Goal: Check status: Check status

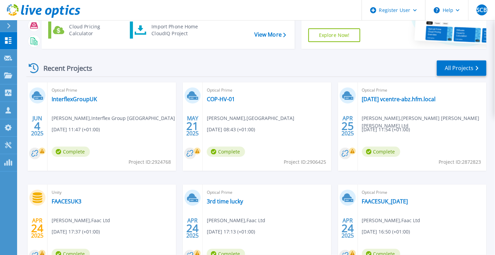
scroll to position [67, 0]
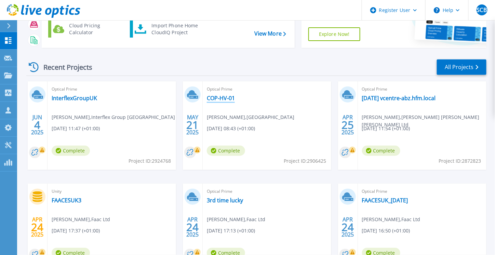
click at [225, 97] on link "COP-HV-01" at bounding box center [221, 98] width 28 height 7
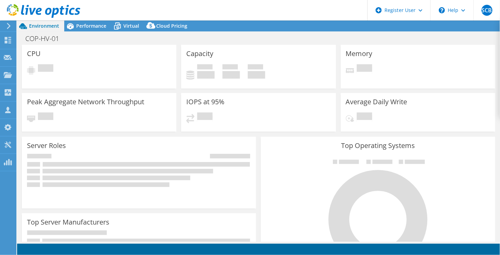
select select "USD"
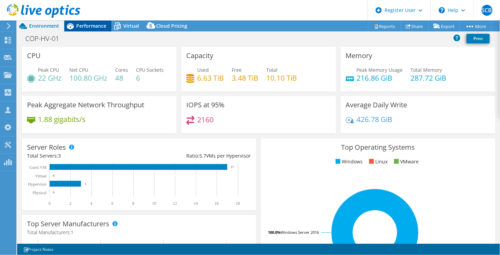
click at [90, 27] on span "Performance" at bounding box center [91, 26] width 30 height 6
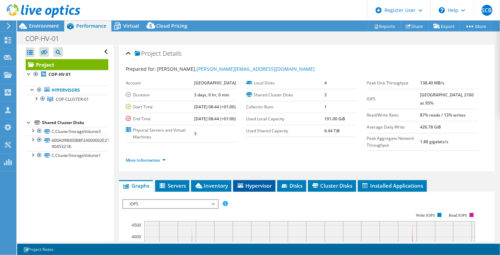
click at [239, 188] on icon at bounding box center [240, 185] width 6 height 4
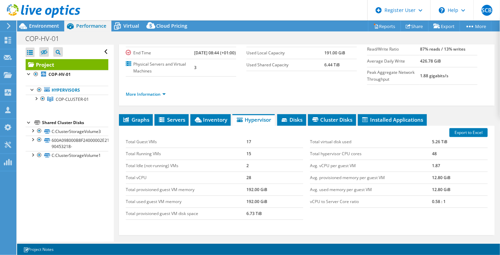
scroll to position [68, 0]
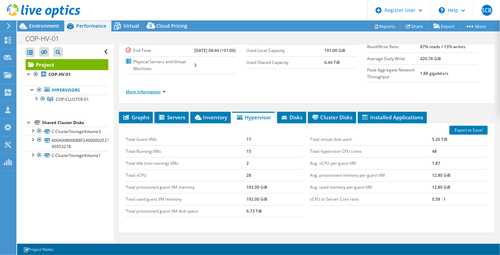
click at [156, 95] on link "More Information" at bounding box center [146, 92] width 40 height 6
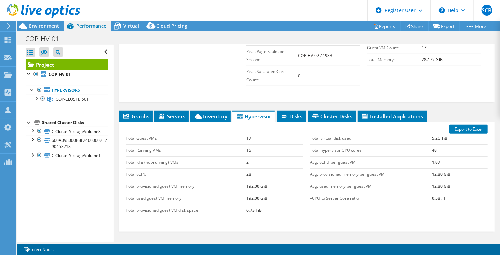
scroll to position [197, 0]
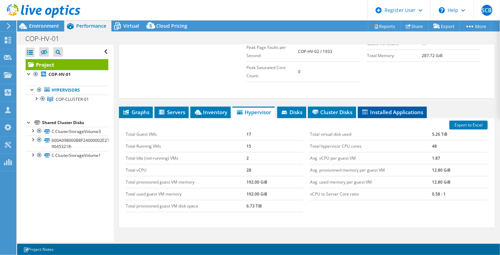
click at [386, 115] on span "Installed Applications" at bounding box center [392, 112] width 62 height 7
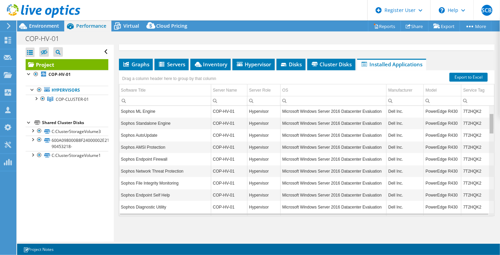
scroll to position [0, 0]
drag, startPoint x: 487, startPoint y: 116, endPoint x: 477, endPoint y: 100, distance: 18.7
click at [477, 100] on body "SCB Dell User [PERSON_NAME] [PERSON_NAME][EMAIL_ADDRESS][PERSON_NAME][DOMAIN_NA…" at bounding box center [250, 127] width 500 height 255
click at [171, 67] on span "Servers" at bounding box center [171, 64] width 27 height 7
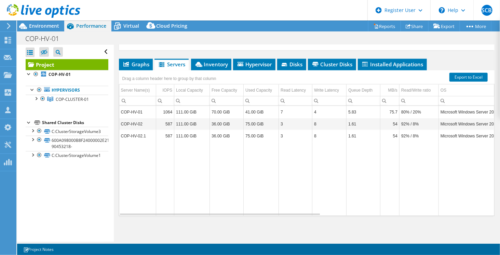
drag, startPoint x: 278, startPoint y: 215, endPoint x: 297, endPoint y: 214, distance: 19.5
click at [297, 214] on div "COP-HV-01 1064 111.00 GiB 70.00 GiB 41.00 GiB 7 4 5.83 75.7 80% / 20% Microsoft…" at bounding box center [306, 161] width 375 height 110
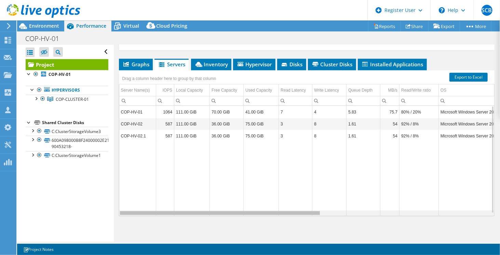
drag, startPoint x: 301, startPoint y: 213, endPoint x: 272, endPoint y: 207, distance: 29.6
click at [272, 207] on body "SCB Dell User [PERSON_NAME] [PERSON_NAME][EMAIL_ADDRESS][PERSON_NAME][DOMAIN_NA…" at bounding box center [250, 127] width 500 height 255
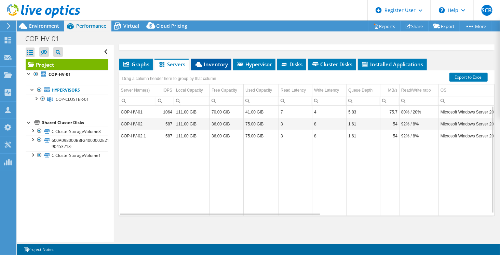
click at [211, 61] on span "Inventory" at bounding box center [210, 64] width 33 height 7
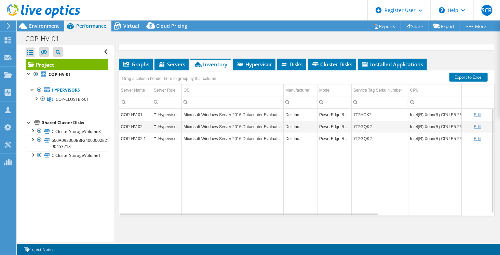
click at [154, 112] on div "Hypervisor" at bounding box center [167, 115] width 26 height 8
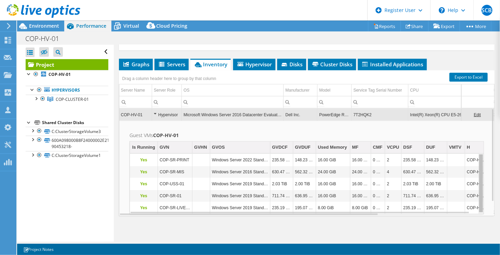
drag, startPoint x: 476, startPoint y: 168, endPoint x: 472, endPoint y: 198, distance: 31.0
click at [472, 198] on body "SCB Dell User [PERSON_NAME] [PERSON_NAME][EMAIL_ADDRESS][PERSON_NAME][DOMAIN_NA…" at bounding box center [250, 127] width 500 height 255
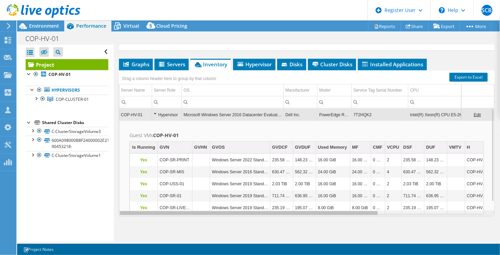
drag, startPoint x: 368, startPoint y: 214, endPoint x: 305, endPoint y: 216, distance: 62.9
click at [305, 216] on body "SCB Dell User [PERSON_NAME] [PERSON_NAME][EMAIL_ADDRESS][PERSON_NAME][DOMAIN_NA…" at bounding box center [250, 127] width 500 height 255
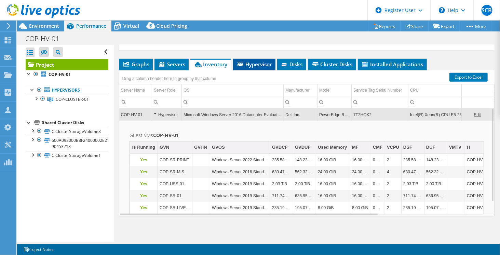
click at [253, 63] on span "Hypervisor" at bounding box center [254, 64] width 36 height 7
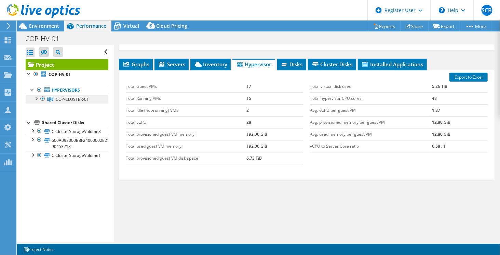
click at [67, 98] on span "COP-CLUSTER-01" at bounding box center [72, 99] width 33 height 6
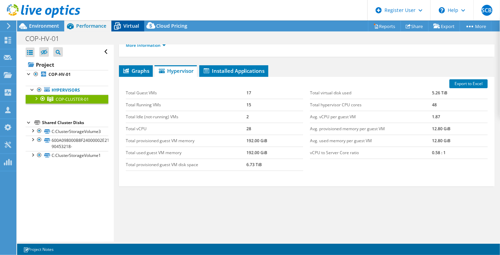
click at [124, 27] on span "Virtual" at bounding box center [131, 26] width 16 height 6
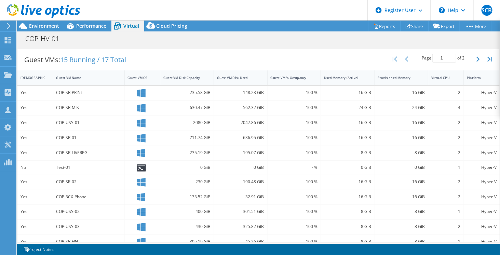
scroll to position [136, 0]
